Goal: Find specific page/section: Find specific page/section

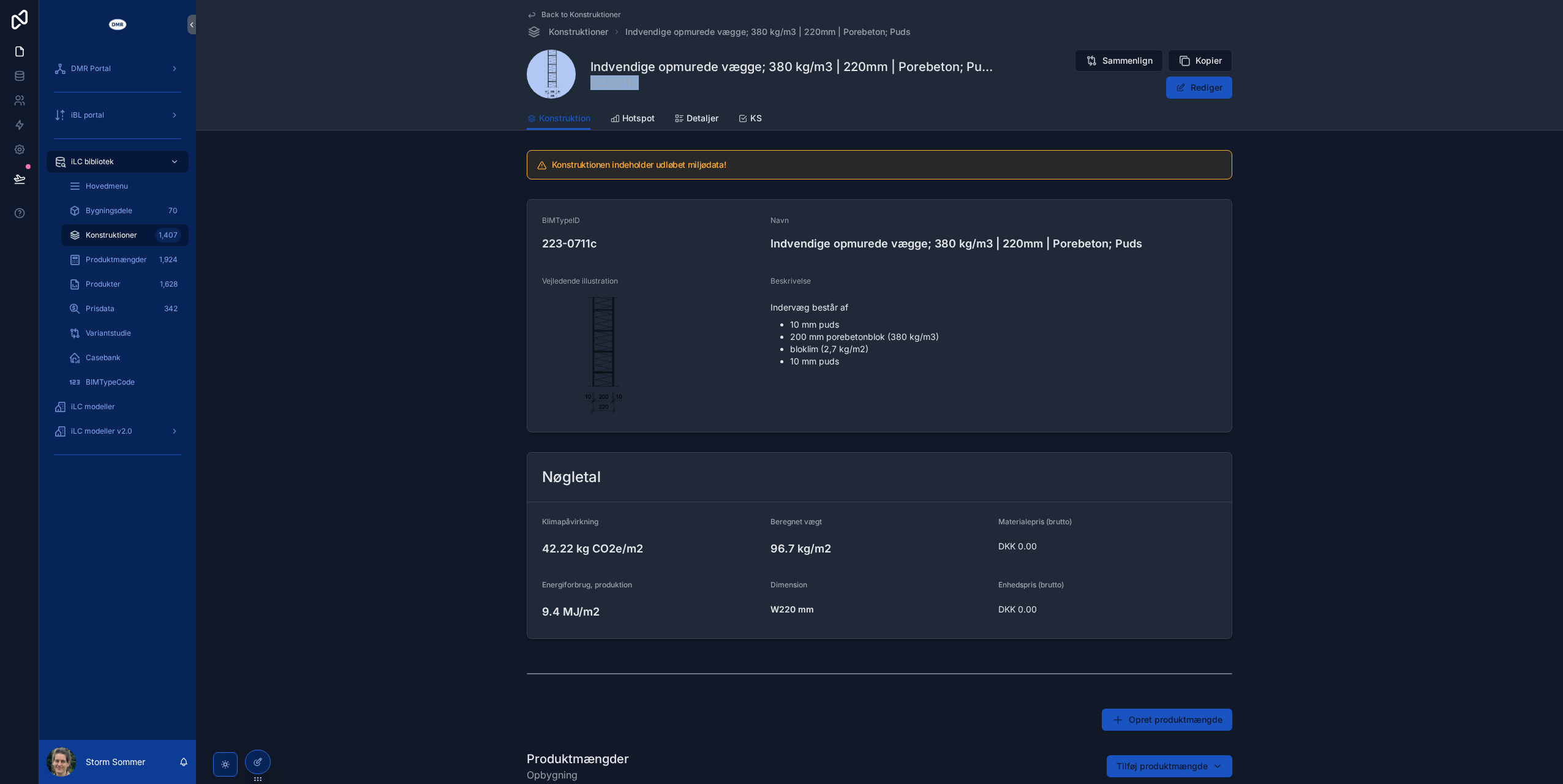
scroll to position [62, 0]
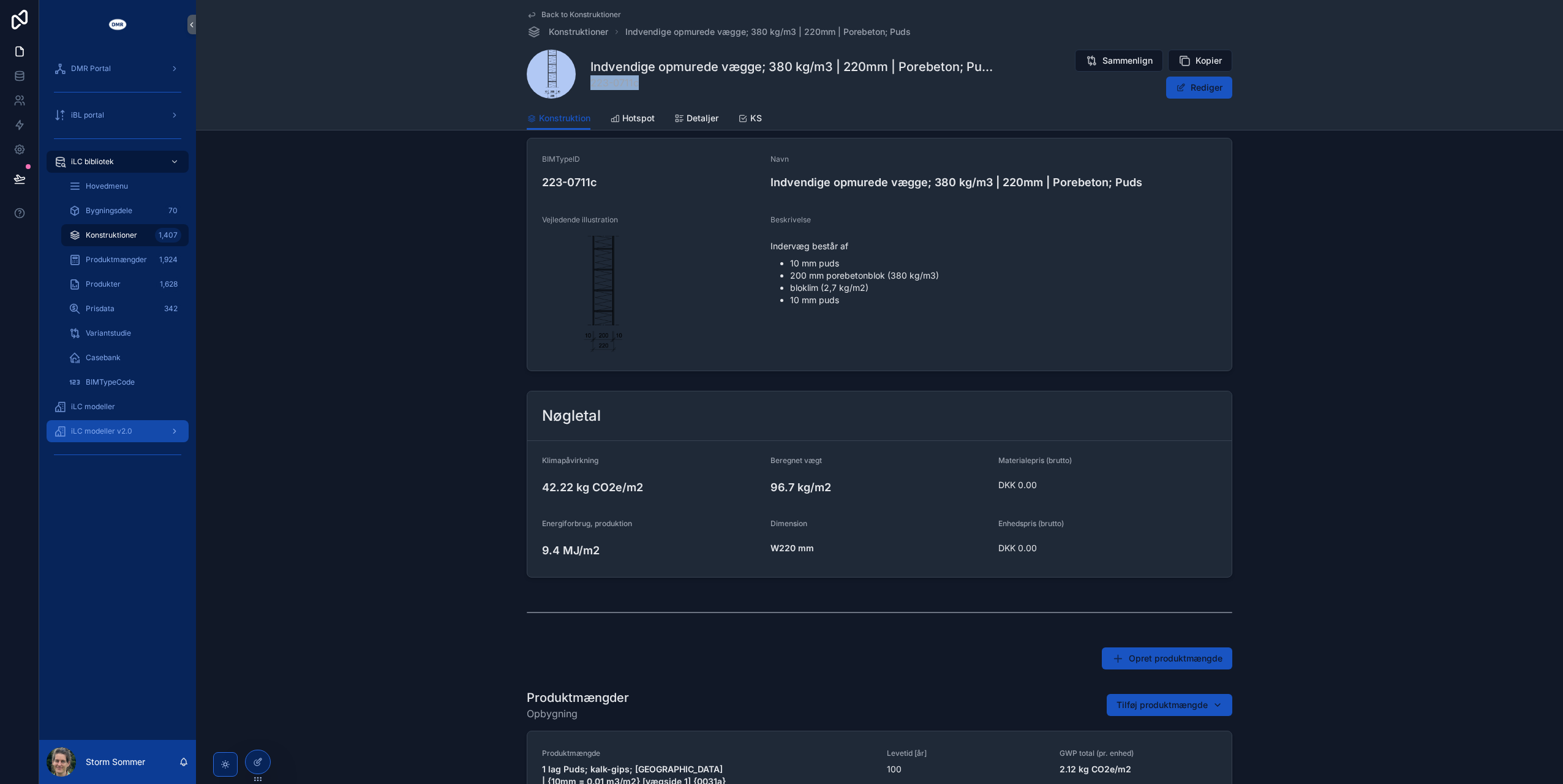
click at [109, 431] on span "iLC modeller v2.0" at bounding box center [101, 431] width 62 height 10
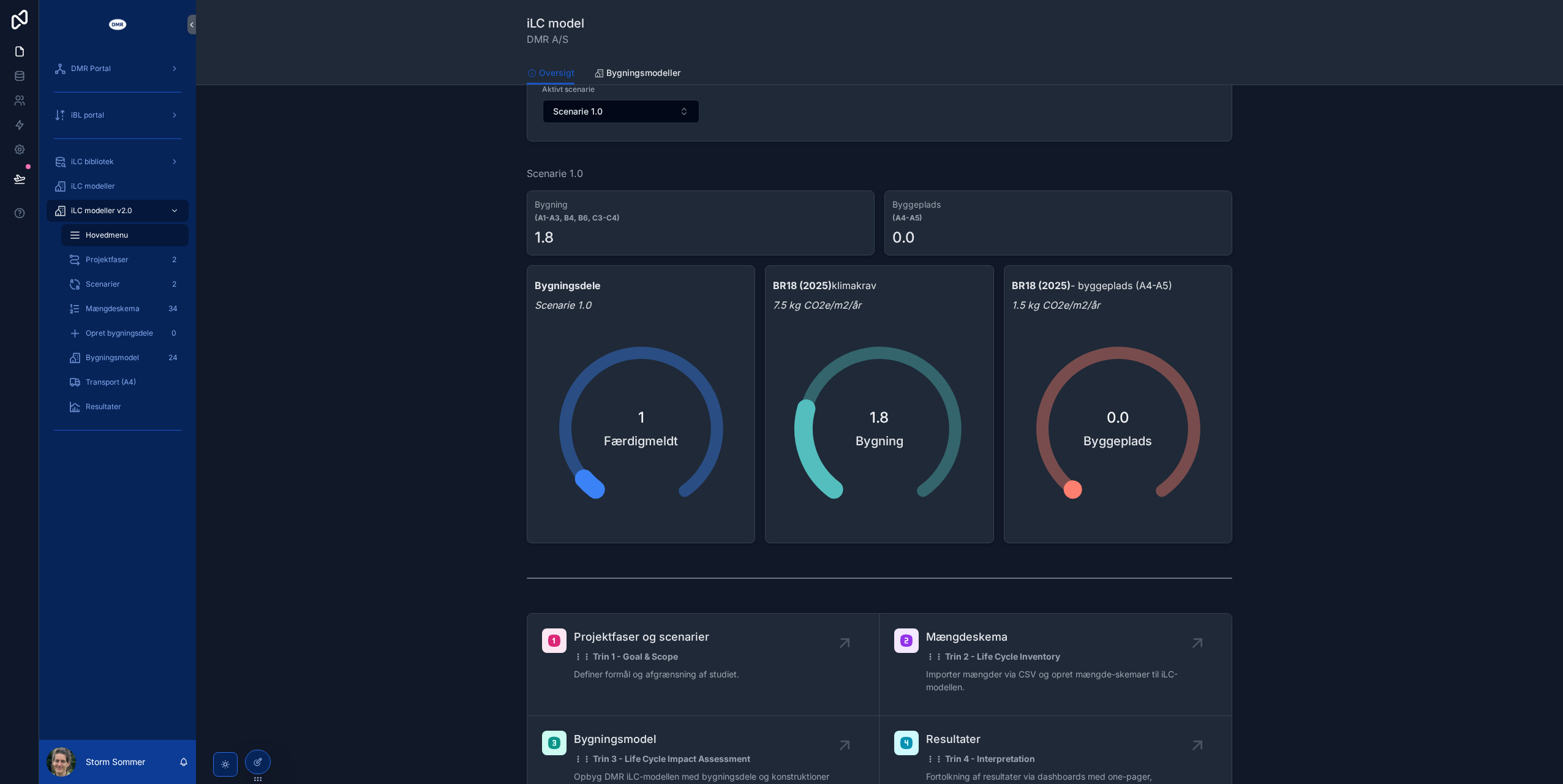
scroll to position [306, 0]
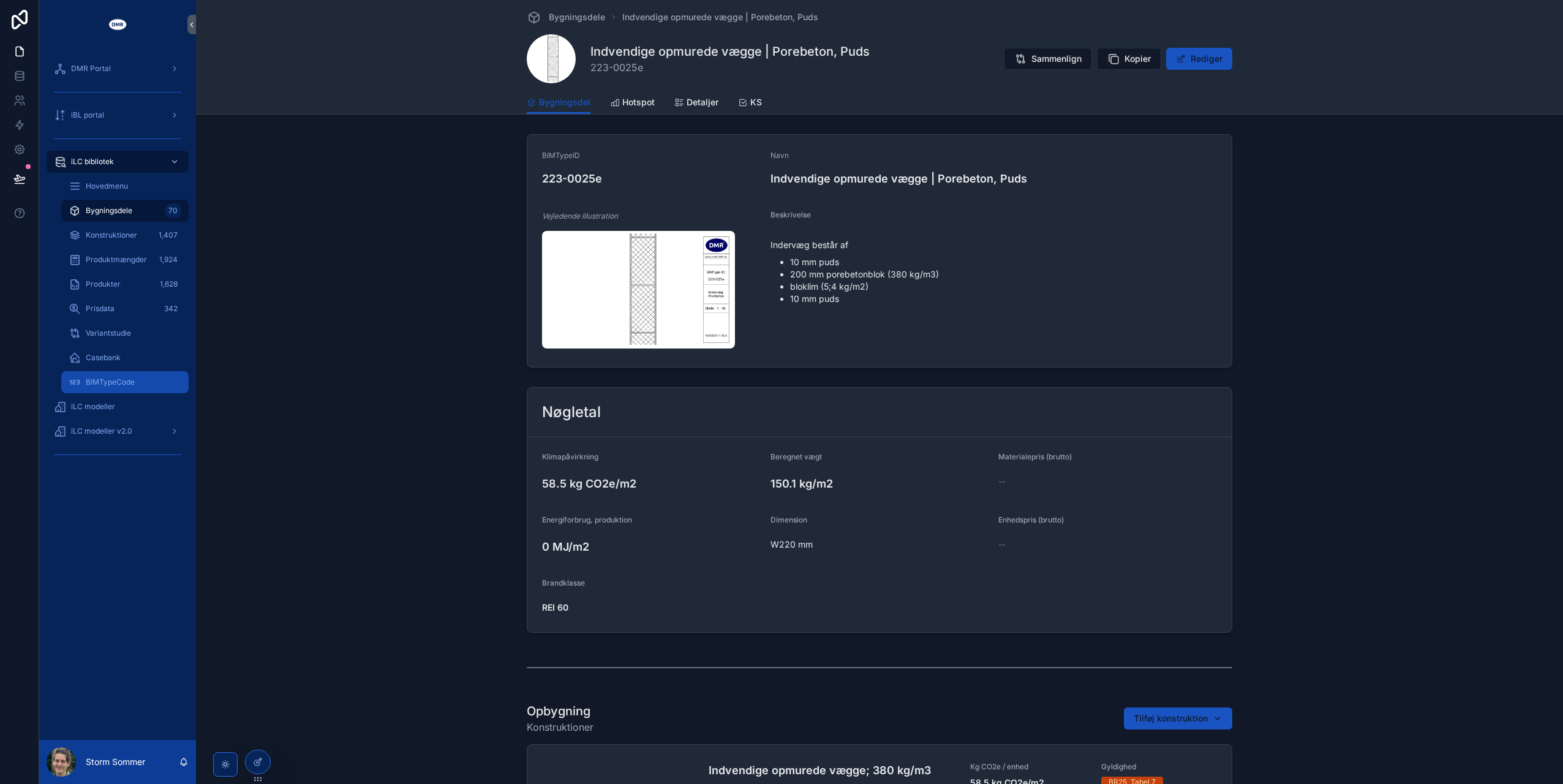
scroll to position [311, 0]
